Goal: Complete Application Form: Complete application form

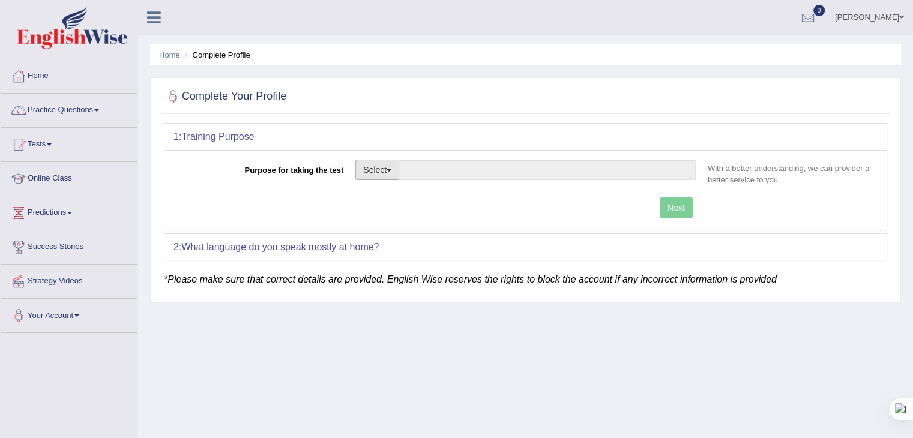
click at [372, 176] on button "Select" at bounding box center [377, 170] width 44 height 20
click at [374, 223] on link "Nursing" at bounding box center [409, 227] width 107 height 16
type input "Nursing"
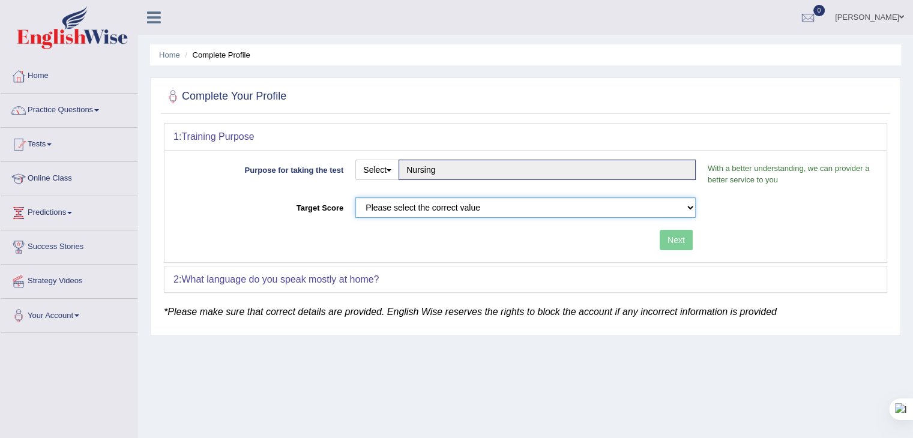
click at [401, 212] on select "Please select the correct value 50 (6 bands) 58 (6.5 bands) 65 (7 bands) 79 (8 …" at bounding box center [525, 207] width 340 height 20
select select "65"
click at [355, 197] on select "Please select the correct value 50 (6 bands) 58 (6.5 bands) 65 (7 bands) 79 (8 …" at bounding box center [525, 207] width 340 height 20
click at [670, 235] on button "Next" at bounding box center [676, 240] width 33 height 20
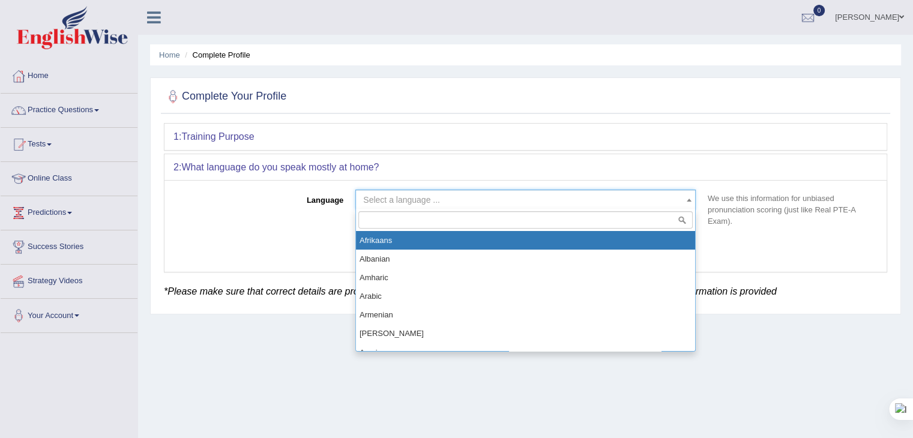
click at [504, 197] on span "Select a language ..." at bounding box center [521, 200] width 317 height 12
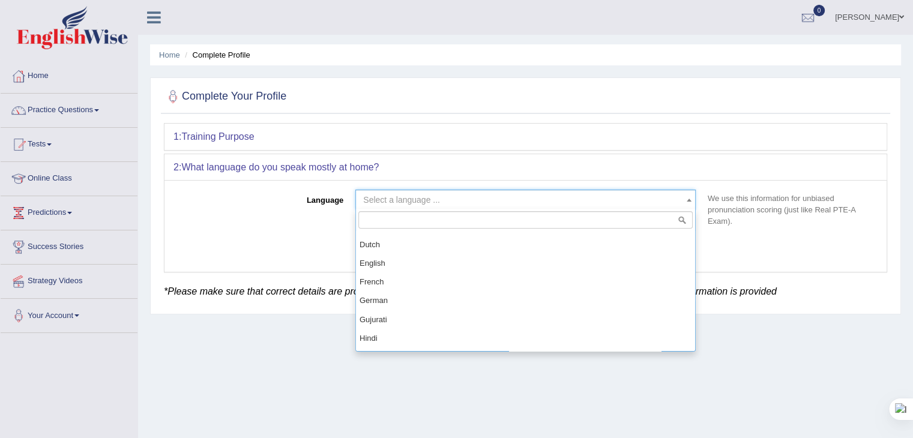
scroll to position [448, 0]
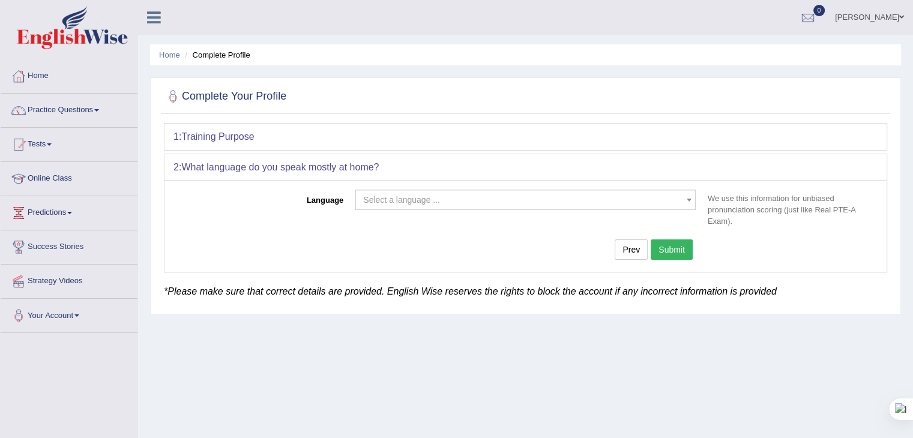
click at [885, 20] on link "Renu" at bounding box center [869, 15] width 87 height 31
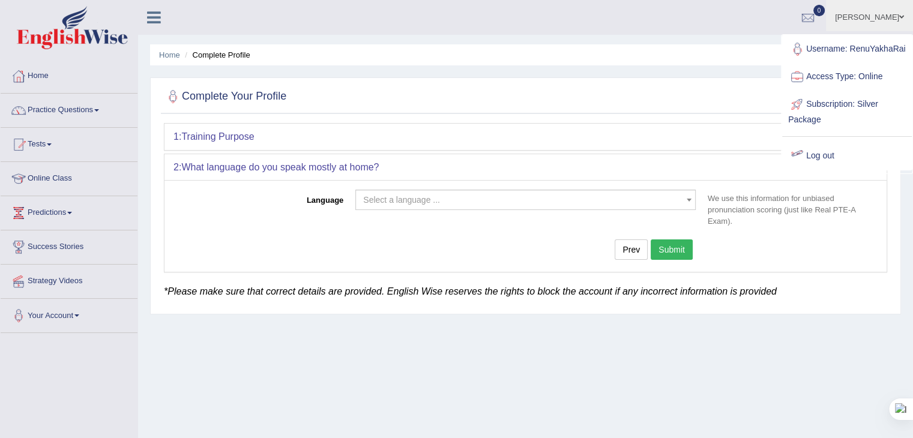
click at [818, 166] on link "Log out" at bounding box center [847, 156] width 130 height 28
